Goal: Task Accomplishment & Management: Manage account settings

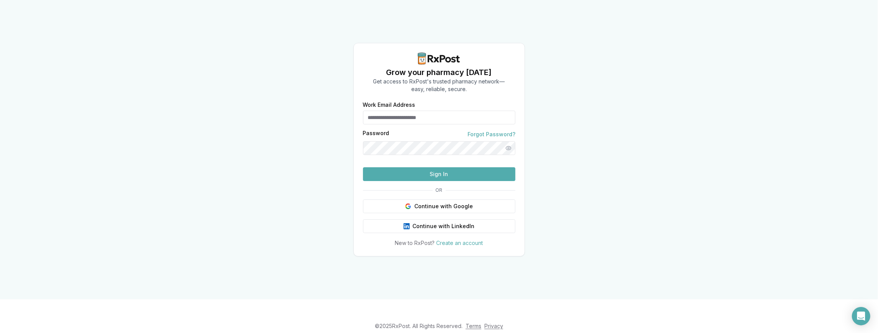
click at [387, 111] on input "Work Email Address" at bounding box center [439, 118] width 152 height 14
type input "**********"
click at [465, 181] on button "Sign In" at bounding box center [439, 174] width 152 height 14
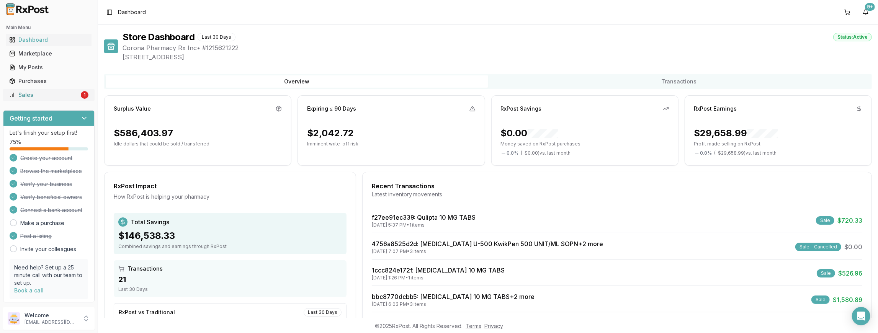
click at [42, 97] on div "Sales" at bounding box center [44, 95] width 70 height 8
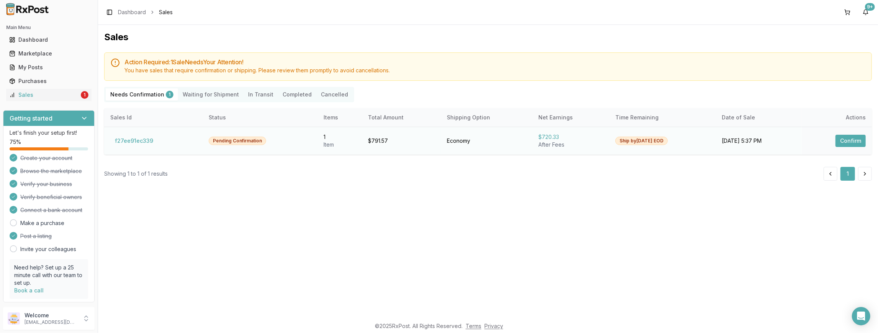
click at [852, 139] on button "Confirm" at bounding box center [850, 141] width 30 height 12
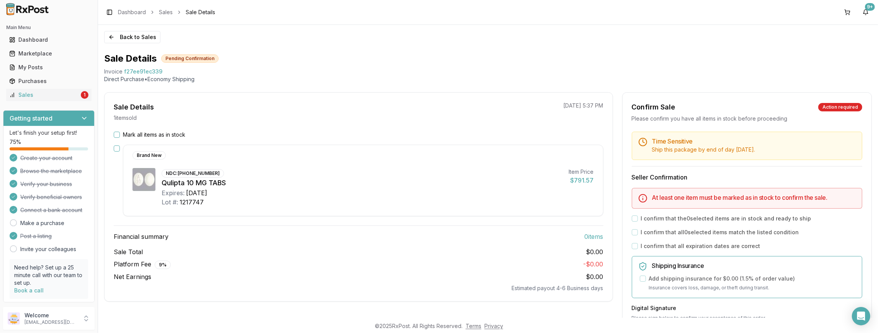
click at [117, 135] on button "Mark all items as in stock" at bounding box center [117, 135] width 6 height 6
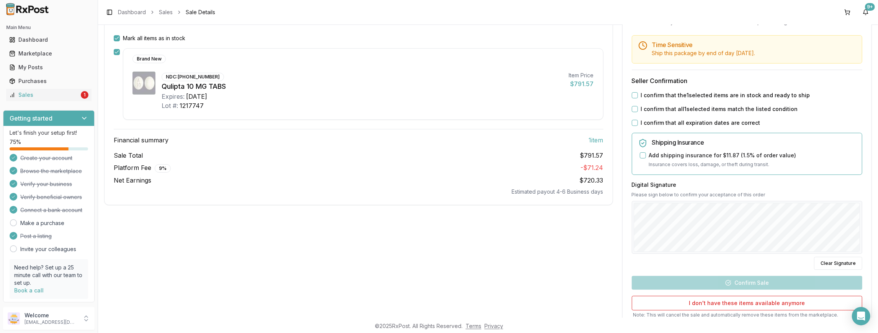
scroll to position [102, 0]
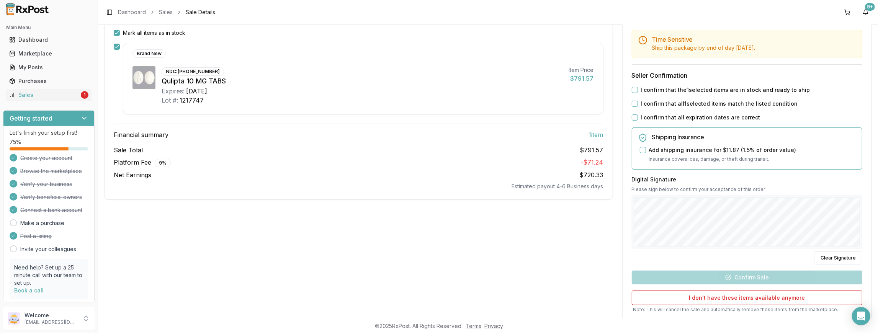
click at [632, 87] on button "I confirm that the 1 selected items are in stock and ready to ship" at bounding box center [635, 90] width 6 height 6
click at [632, 105] on button "I confirm that all 1 selected items match the listed condition" at bounding box center [635, 104] width 6 height 6
click at [632, 118] on button "I confirm that all expiration dates are correct" at bounding box center [635, 117] width 6 height 6
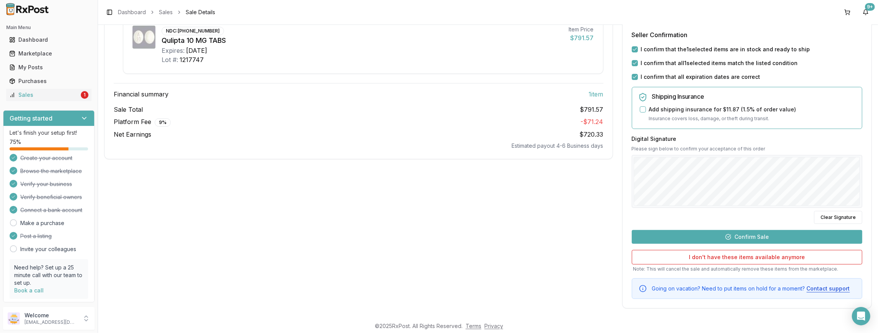
scroll to position [143, 0]
click at [744, 231] on button "Confirm Sale" at bounding box center [747, 236] width 230 height 14
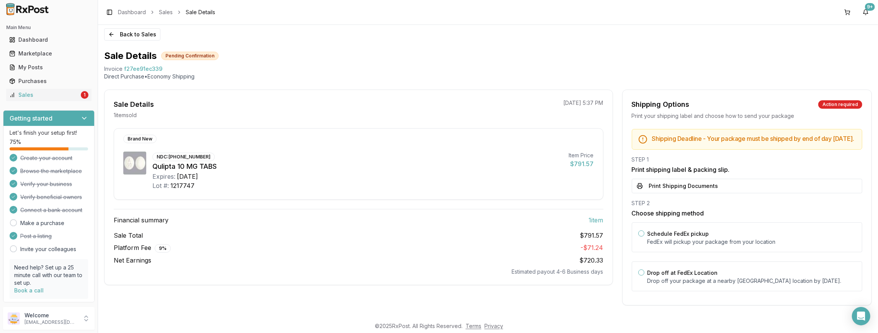
scroll to position [7, 0]
click at [697, 186] on button "Print Shipping Documents" at bounding box center [747, 186] width 230 height 15
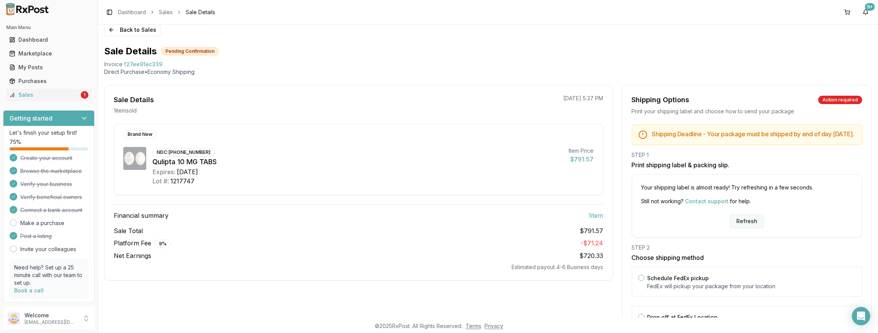
click at [756, 227] on button "Refresh" at bounding box center [747, 221] width 34 height 14
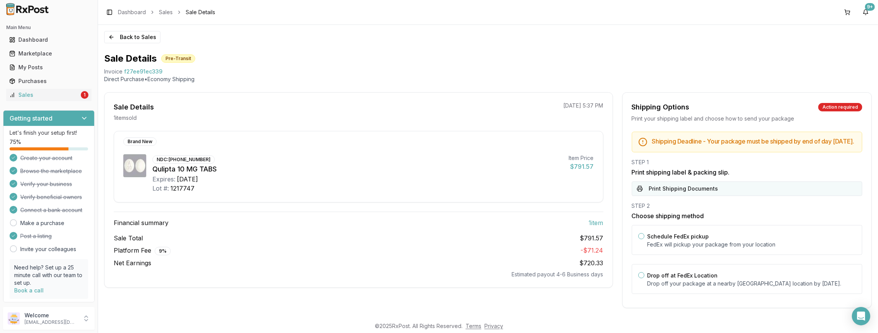
click at [695, 192] on button "Print Shipping Documents" at bounding box center [747, 188] width 230 height 15
click at [40, 96] on div "Sales" at bounding box center [44, 95] width 70 height 8
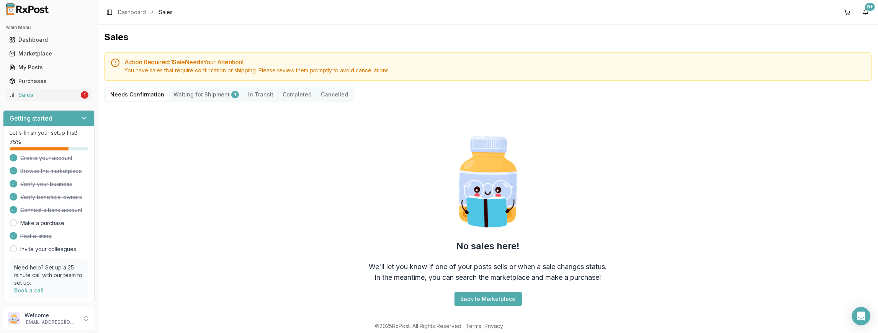
click at [188, 92] on Shipment "Waiting for Shipment 1" at bounding box center [206, 94] width 75 height 12
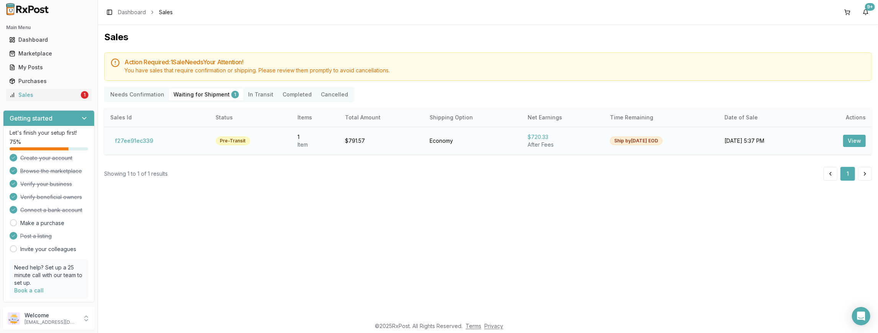
click at [856, 141] on button "View" at bounding box center [854, 141] width 23 height 12
